Goal: Book appointment/travel/reservation

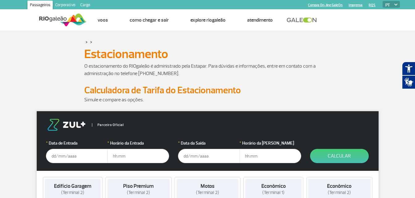
click at [52, 155] on input "text" at bounding box center [77, 156] width 62 height 14
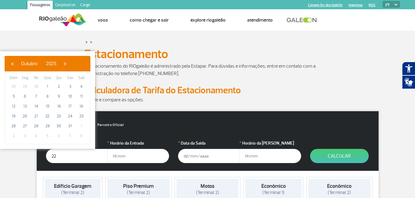
click at [62, 154] on input "22" at bounding box center [77, 156] width 62 height 14
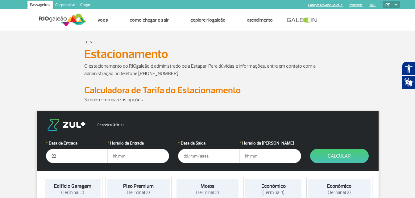
click at [65, 153] on input "22" at bounding box center [77, 156] width 62 height 14
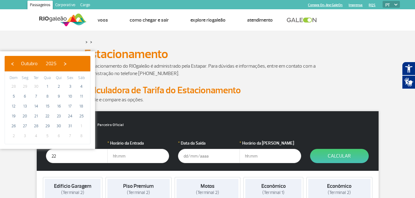
click at [86, 154] on input "22" at bounding box center [77, 156] width 62 height 14
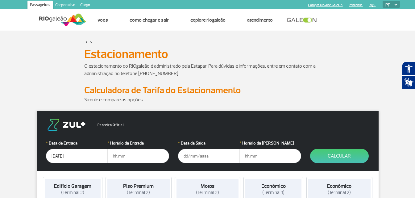
type input "22/01/2026"
click at [113, 157] on input "text" at bounding box center [138, 156] width 62 height 14
type input "09:00"
click at [182, 155] on input "text" at bounding box center [209, 156] width 62 height 14
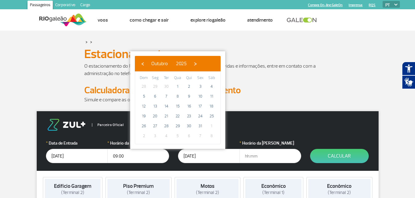
type input "27/01/2026"
click at [248, 155] on input "text" at bounding box center [270, 156] width 62 height 14
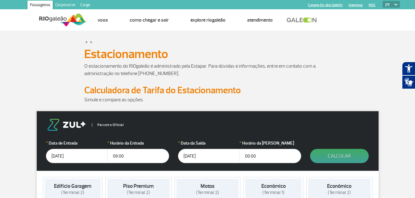
type input "00:00"
click at [332, 154] on button "Calcular" at bounding box center [339, 156] width 59 height 14
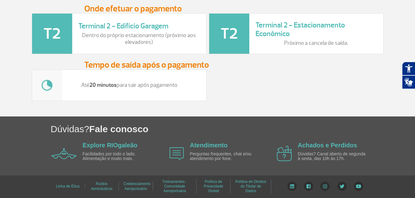
scroll to position [827, 0]
click at [199, 145] on link "Atendimento" at bounding box center [209, 145] width 38 height 7
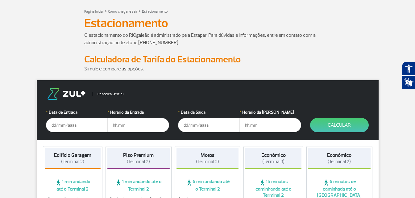
scroll to position [62, 0]
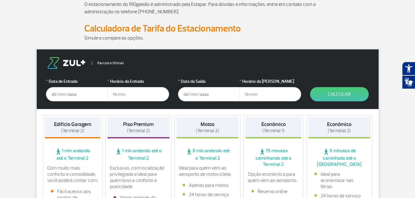
click at [49, 94] on input "text" at bounding box center [77, 94] width 62 height 14
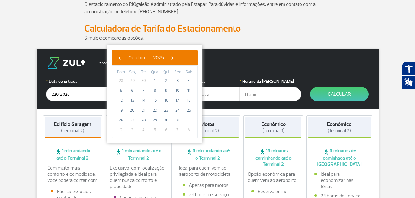
click at [310, 87] on button "Calcular" at bounding box center [339, 94] width 59 height 14
type input "22/01/2026"
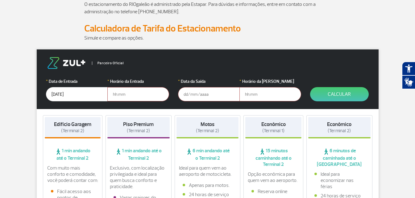
click at [113, 94] on input "text" at bounding box center [138, 94] width 62 height 14
type input "09:00"
click at [310, 87] on button "Calcular" at bounding box center [339, 94] width 59 height 14
click at [184, 94] on input "text" at bounding box center [209, 94] width 62 height 14
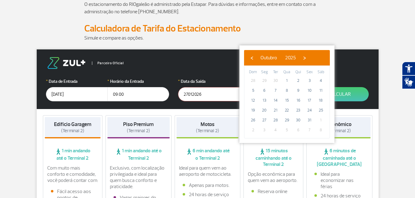
click at [310, 87] on button "Calcular" at bounding box center [339, 94] width 59 height 14
type input "27/01/2026"
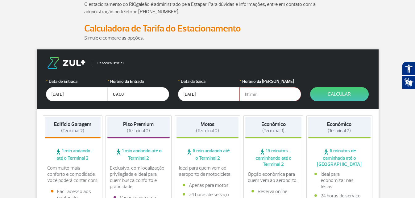
click at [253, 96] on input "text" at bounding box center [270, 94] width 62 height 14
type input "23:45"
click button "Calcular" at bounding box center [339, 94] width 59 height 14
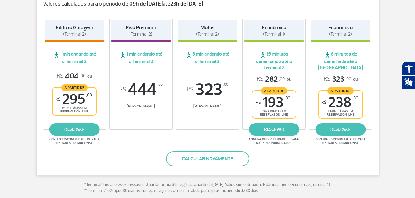
scroll to position [123, 0]
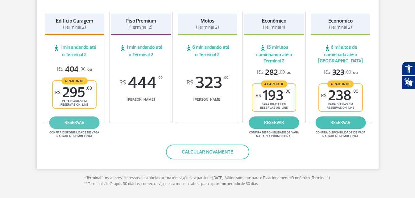
click at [70, 121] on link "reservar" at bounding box center [74, 122] width 50 height 12
click at [77, 121] on link "reservar" at bounding box center [74, 122] width 50 height 12
